Goal: Check status

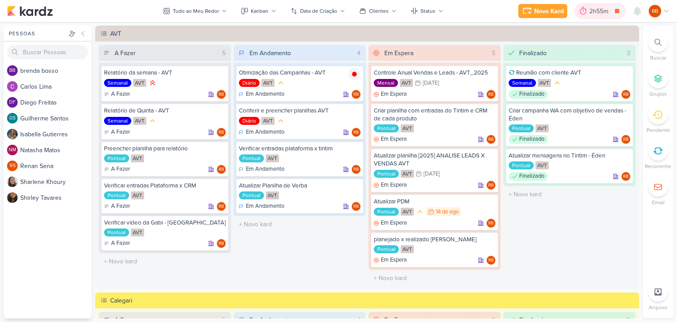
click at [590, 11] on div "2h55m" at bounding box center [601, 11] width 22 height 9
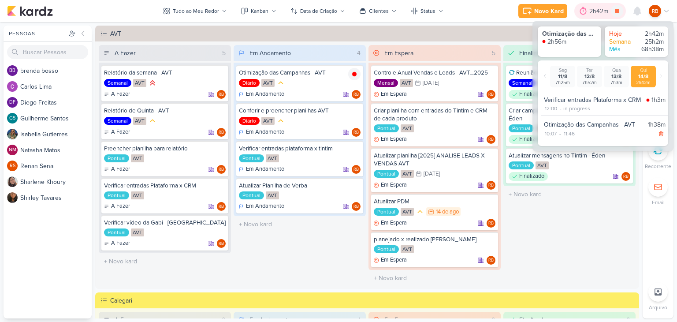
click at [590, 11] on div "2h42m" at bounding box center [601, 11] width 22 height 9
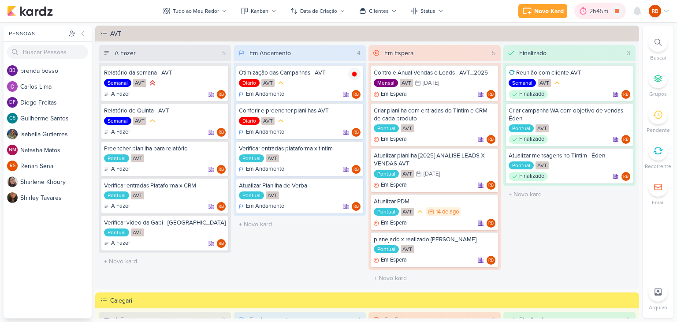
click at [593, 15] on div "2h45m" at bounding box center [601, 11] width 22 height 9
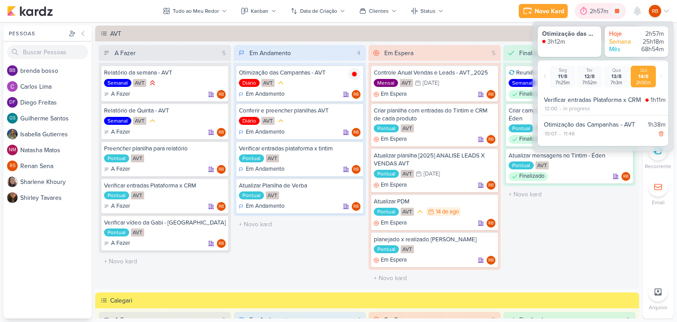
click at [600, 13] on div "2h57m" at bounding box center [600, 11] width 21 height 9
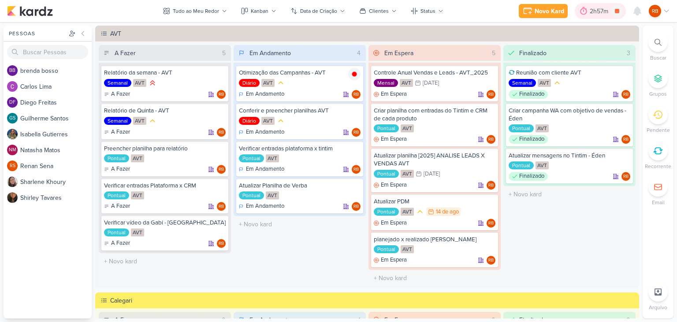
click at [599, 13] on div "2h57m" at bounding box center [600, 11] width 21 height 9
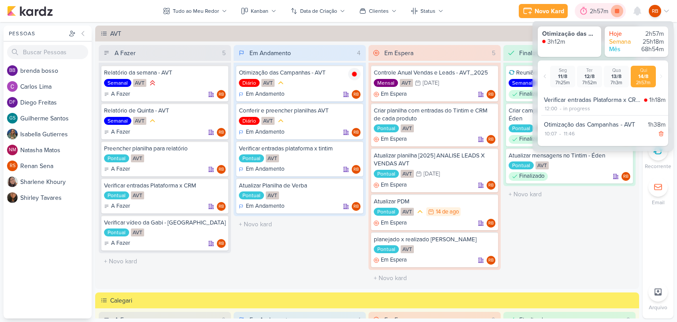
click at [614, 11] on icon at bounding box center [617, 11] width 12 height 12
click at [219, 149] on icon at bounding box center [219, 150] width 4 height 5
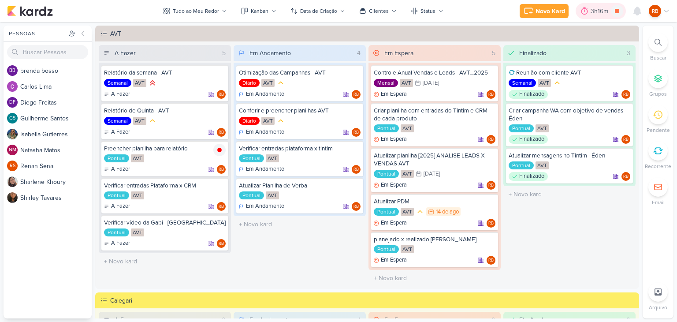
click at [599, 13] on div "3h16m" at bounding box center [601, 11] width 20 height 9
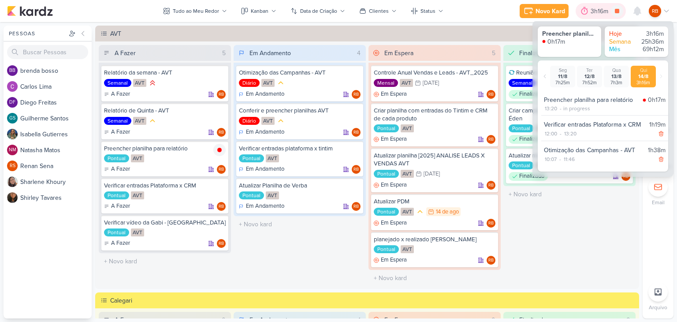
click at [599, 13] on div "3h16m" at bounding box center [601, 11] width 20 height 9
